Goal: Information Seeking & Learning: Compare options

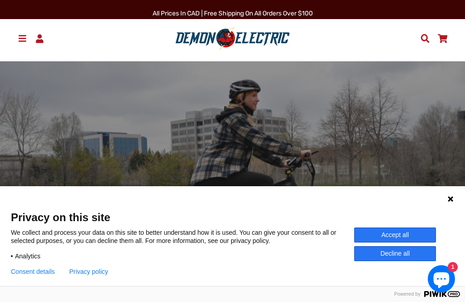
scroll to position [31, 0]
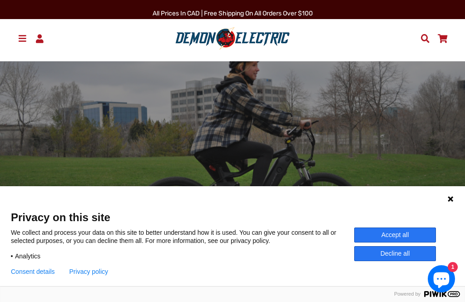
click at [390, 261] on button "Decline all" at bounding box center [396, 253] width 82 height 15
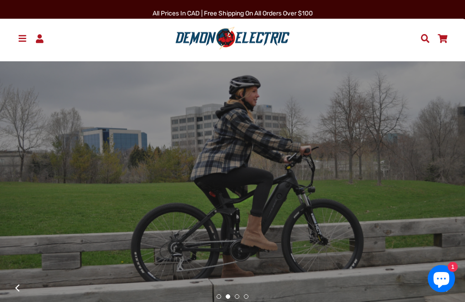
scroll to position [0, 0]
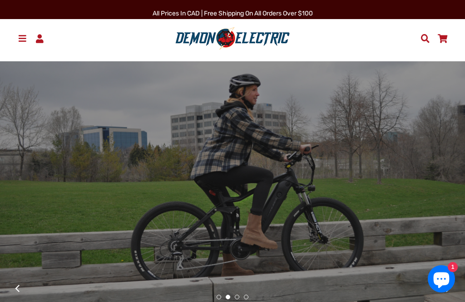
click at [20, 40] on span at bounding box center [22, 38] width 11 height 9
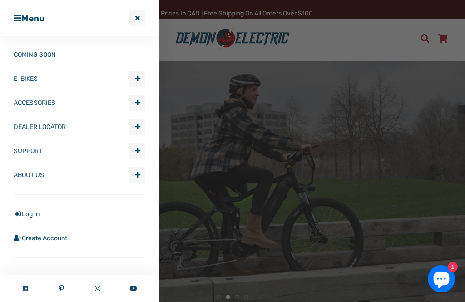
click at [137, 74] on span "Expand submenu E-BIKES" at bounding box center [137, 78] width 15 height 15
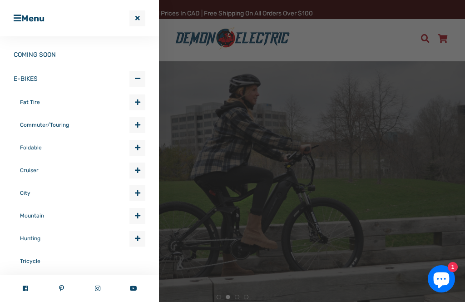
click at [141, 191] on span "Expand submenu E-BIKES" at bounding box center [137, 193] width 15 height 15
click at [33, 218] on link "6ix" at bounding box center [85, 217] width 119 height 24
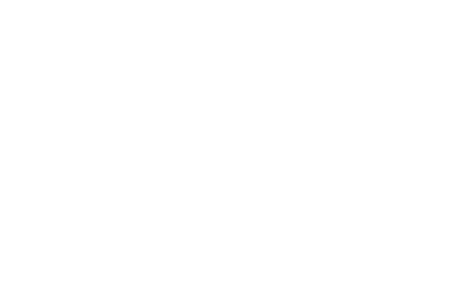
select select "******"
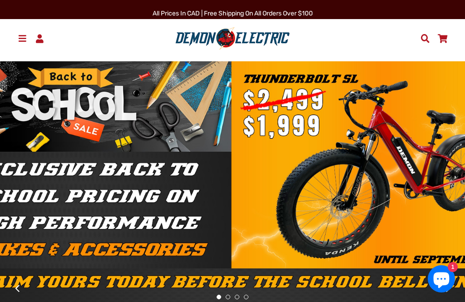
click at [22, 40] on span at bounding box center [22, 38] width 11 height 9
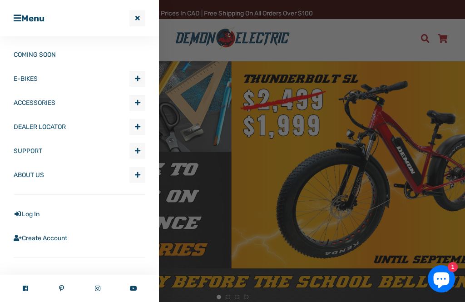
click at [138, 78] on span "button" at bounding box center [137, 78] width 5 height 6
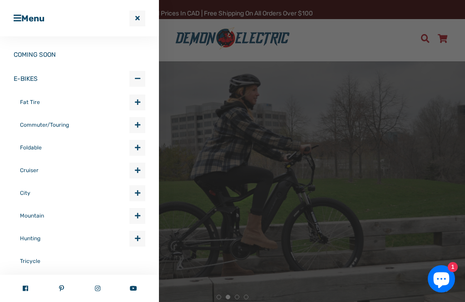
click at [141, 131] on span "Expand submenu E-BIKES" at bounding box center [137, 125] width 15 height 15
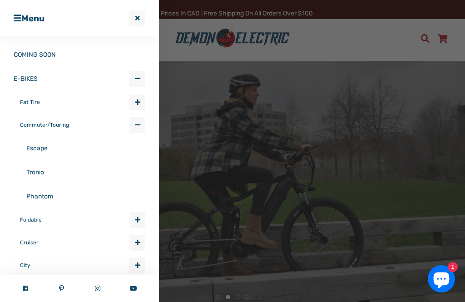
click at [46, 152] on link "Escape" at bounding box center [85, 148] width 119 height 24
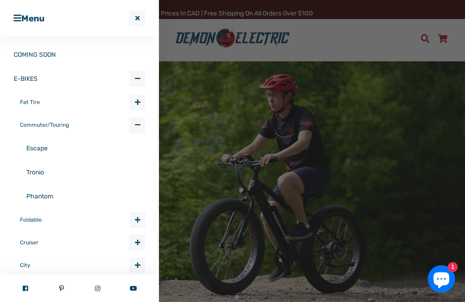
click at [45, 175] on link "Tronio" at bounding box center [85, 172] width 119 height 24
click at [137, 100] on span "button" at bounding box center [137, 102] width 5 height 6
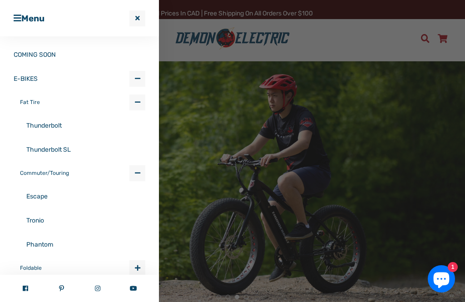
click at [140, 100] on span "button" at bounding box center [137, 102] width 5 height 6
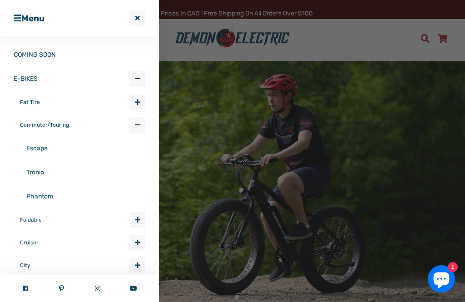
click at [138, 118] on span "Collapse submenu E-BIKES" at bounding box center [137, 125] width 15 height 15
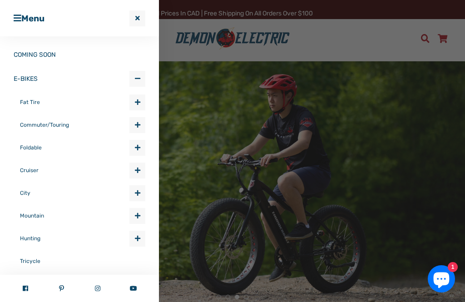
click at [140, 170] on span "Expand submenu E-BIKES" at bounding box center [137, 170] width 15 height 15
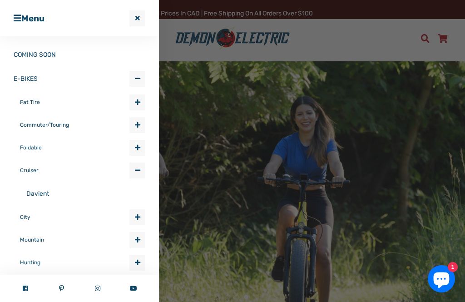
click at [45, 195] on link "Davient" at bounding box center [85, 194] width 119 height 24
click at [141, 168] on span "Collapse submenu E-BIKES" at bounding box center [137, 170] width 15 height 15
click at [140, 195] on span "Expand submenu E-BIKES" at bounding box center [137, 193] width 15 height 15
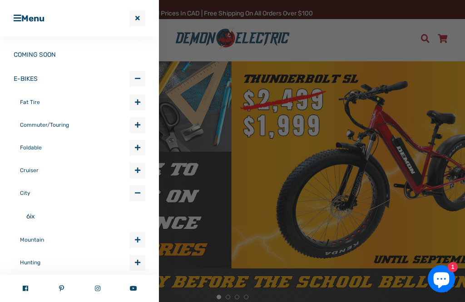
click at [35, 218] on link "6ix" at bounding box center [85, 217] width 119 height 24
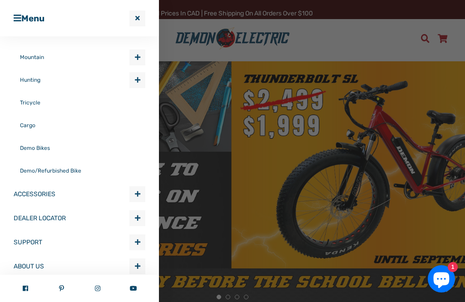
scroll to position [183, 0]
click at [29, 127] on link "Cargo" at bounding box center [82, 125] width 125 height 23
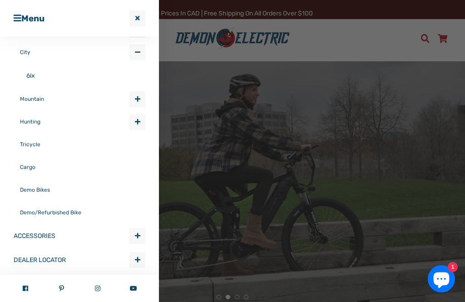
scroll to position [122, 0]
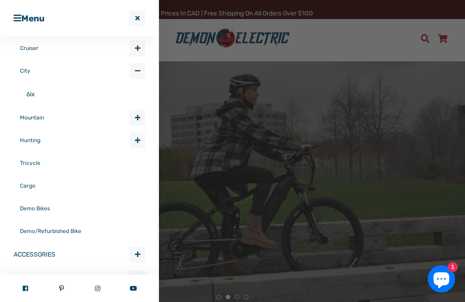
click at [139, 120] on span "button" at bounding box center [137, 118] width 5 height 6
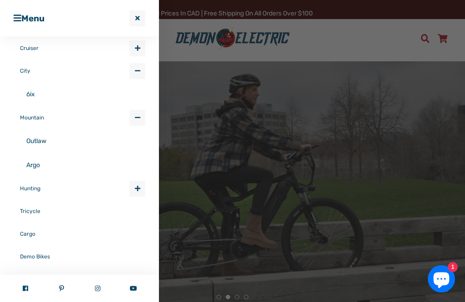
click at [48, 140] on link "Outlaw" at bounding box center [85, 141] width 119 height 24
click at [44, 167] on link "Argo" at bounding box center [85, 165] width 119 height 24
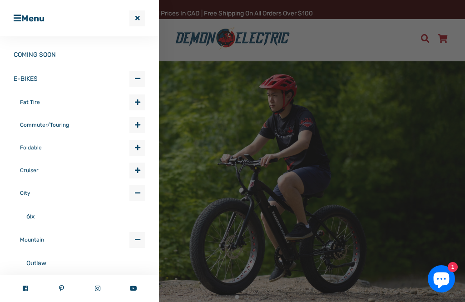
scroll to position [0, 0]
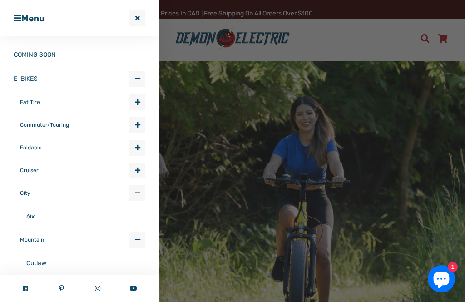
click at [34, 214] on link "6ix" at bounding box center [85, 217] width 119 height 24
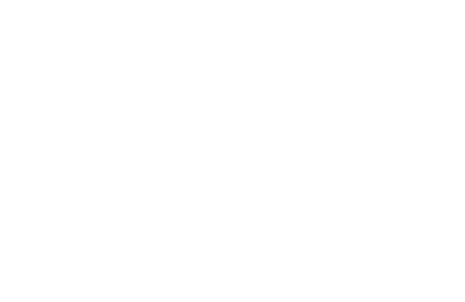
select select "******"
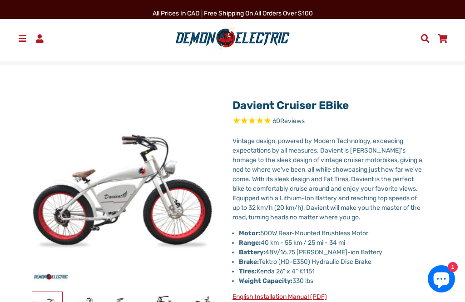
select select "******"
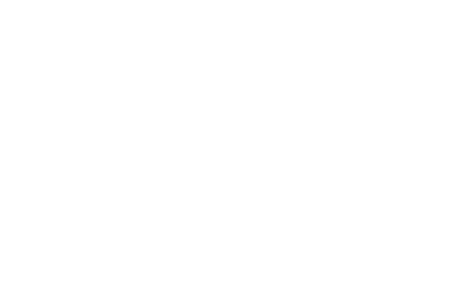
select select "******"
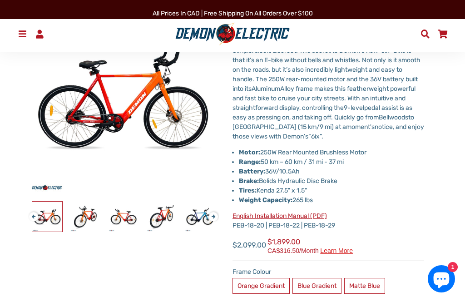
scroll to position [108, 0]
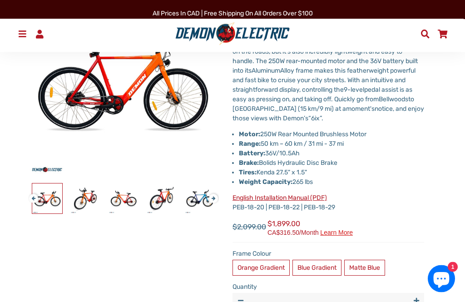
click at [316, 190] on div "Simple, sleek, discreet. The secret to Demon's new “ 6ix" Bike is that it ’ s a…" at bounding box center [329, 120] width 192 height 185
click at [320, 194] on link "English Installation Manual (PDF)" at bounding box center [280, 198] width 95 height 8
